Goal: Task Accomplishment & Management: Manage account settings

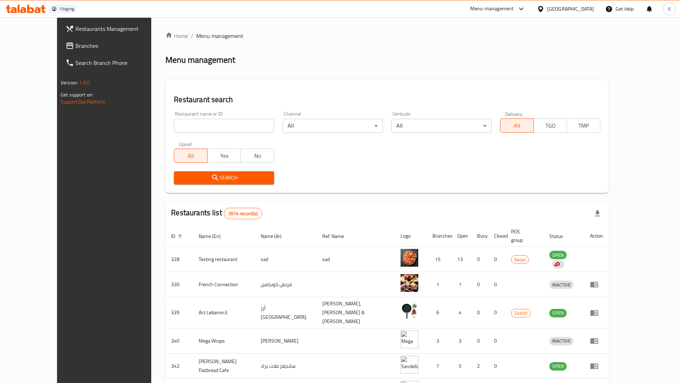
click at [194, 127] on input "search" at bounding box center [224, 126] width 100 height 14
paste input "634275"
type input "634275"
click at [180, 174] on span "Search" at bounding box center [224, 177] width 89 height 9
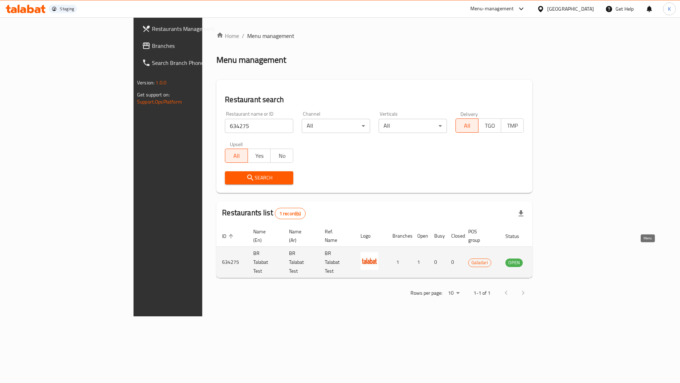
click at [551, 259] on icon "enhanced table" at bounding box center [547, 262] width 8 height 6
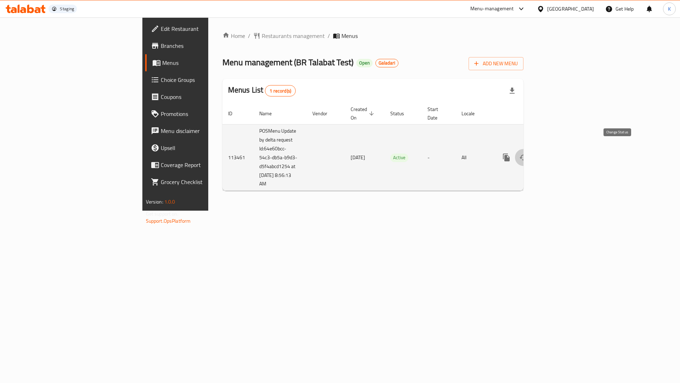
click at [528, 153] on icon "enhanced table" at bounding box center [524, 157] width 9 height 9
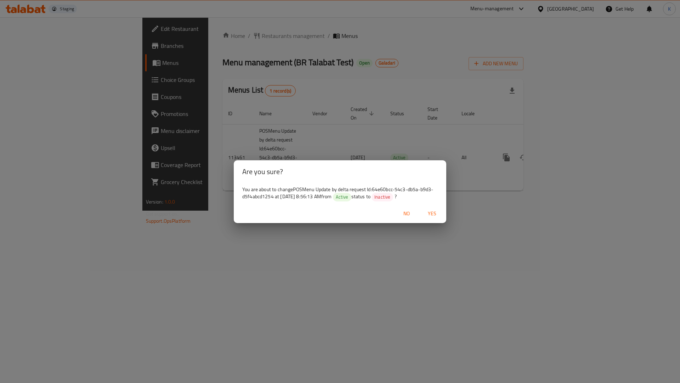
click at [430, 212] on span "Yes" at bounding box center [432, 213] width 17 height 9
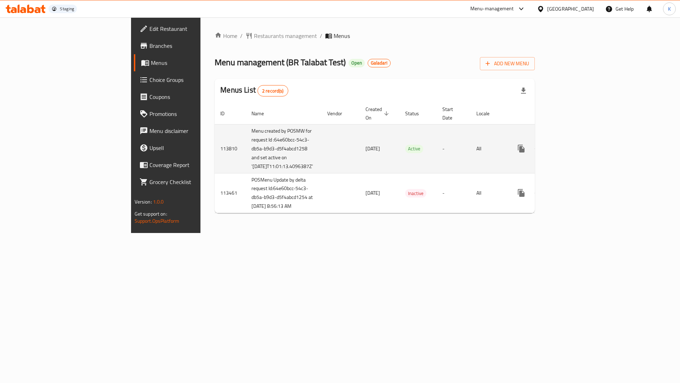
drag, startPoint x: 165, startPoint y: 124, endPoint x: 221, endPoint y: 174, distance: 75.1
click at [246, 173] on td "Menu created by POSMW for request Id :64e60bcc-54c3-db5a-b9d3-d5f4abcd1258 and …" at bounding box center [284, 148] width 76 height 49
